Goal: Information Seeking & Learning: Learn about a topic

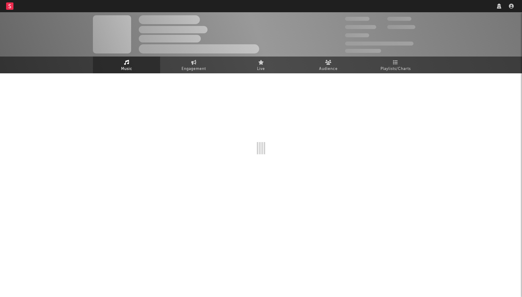
select select "6m"
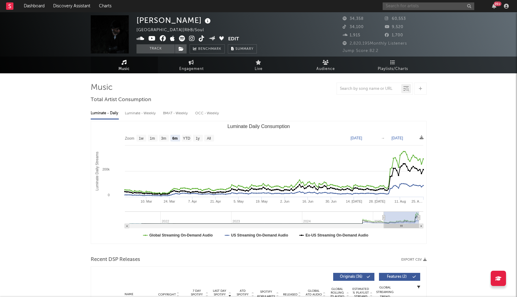
click at [407, 7] on input "text" at bounding box center [429, 6] width 92 height 8
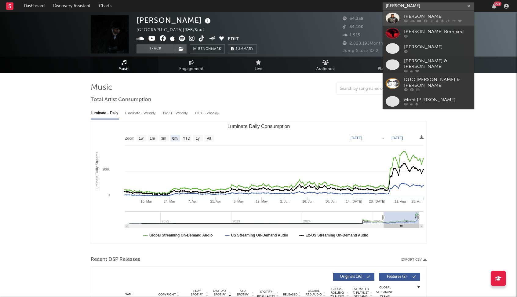
type input "[PERSON_NAME]"
click at [396, 20] on div at bounding box center [393, 20] width 14 height 14
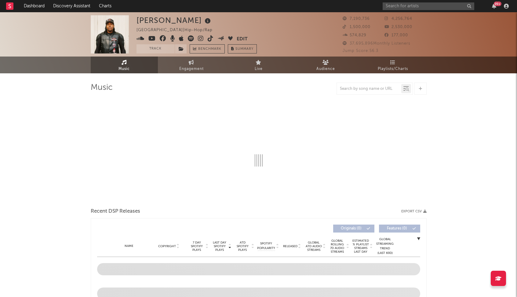
select select "6m"
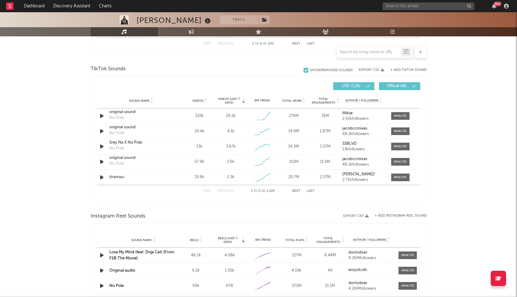
scroll to position [390, 0]
click at [296, 191] on button "Next" at bounding box center [296, 190] width 9 height 3
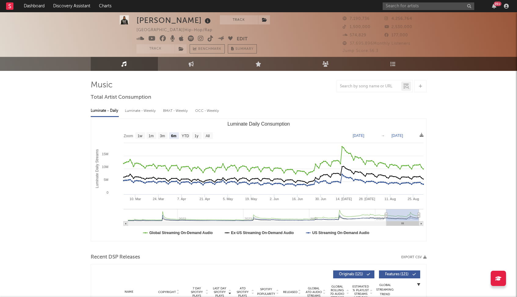
scroll to position [0, 0]
